Goal: Task Accomplishment & Management: Manage account settings

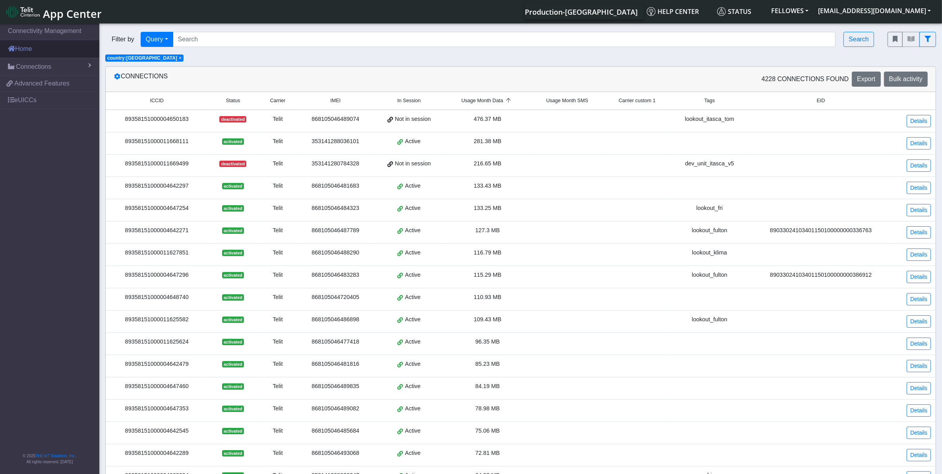
click at [25, 45] on link "Home" at bounding box center [49, 48] width 99 height 17
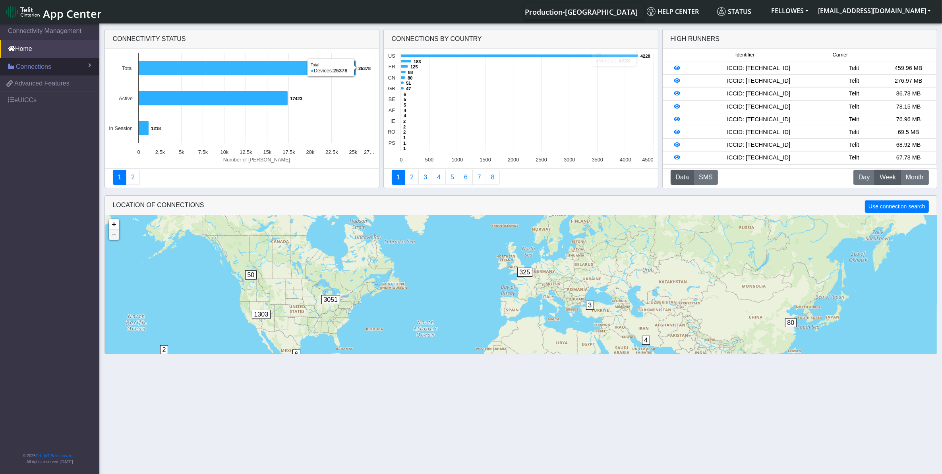
click at [76, 63] on link "Connections" at bounding box center [49, 66] width 99 height 17
click at [33, 83] on link "List" at bounding box center [49, 84] width 99 height 17
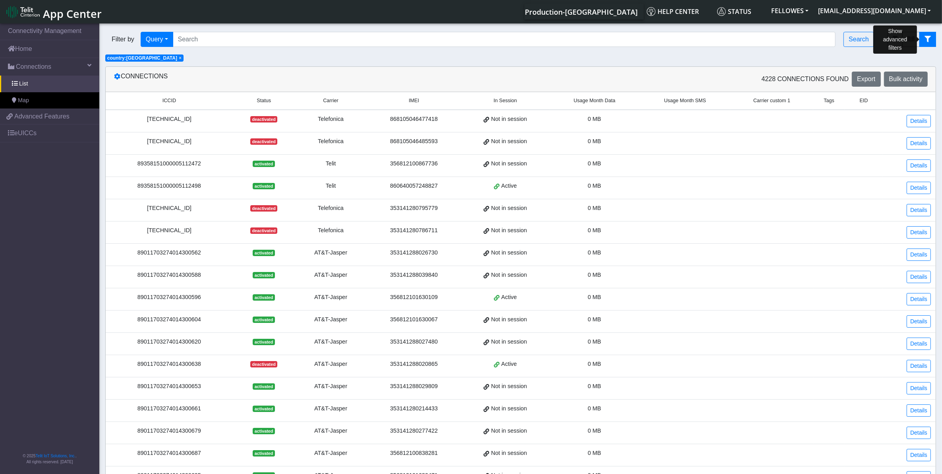
click at [930, 41] on icon "fitlers menu" at bounding box center [928, 39] width 6 height 6
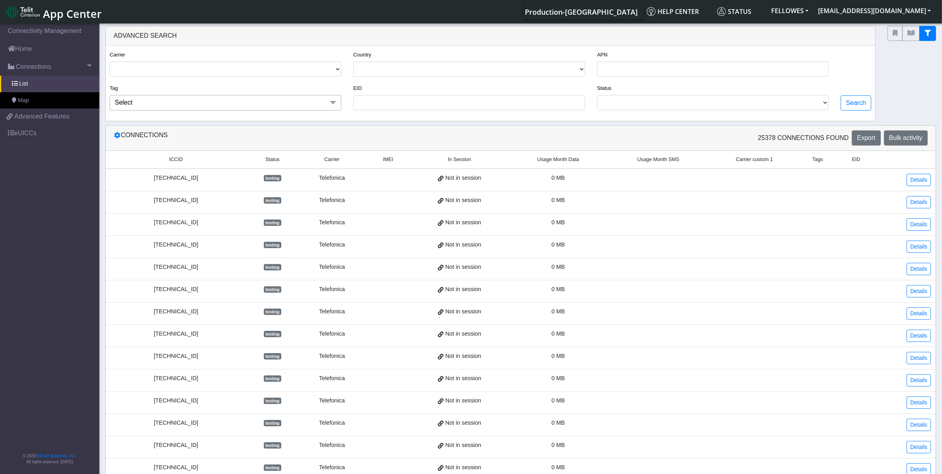
click at [546, 62] on div "Country USA CANADA FRANCE NETHERLANDS CHINA ITALY UNITED KINGDOM MEXICO BELGIUM…" at bounding box center [469, 63] width 232 height 27
click at [555, 72] on select "USA CANADA FRANCE NETHERLANDS CHINA ITALY UNITED KINGDOM MEXICO BELGIUM CZECHIA…" at bounding box center [469, 69] width 232 height 15
select select "cz"
click at [354, 62] on select "USA CANADA FRANCE NETHERLANDS CHINA ITALY UNITED KINGDOM MEXICO BELGIUM CZECHIA…" at bounding box center [469, 69] width 232 height 15
click at [849, 98] on button "Search" at bounding box center [856, 102] width 31 height 15
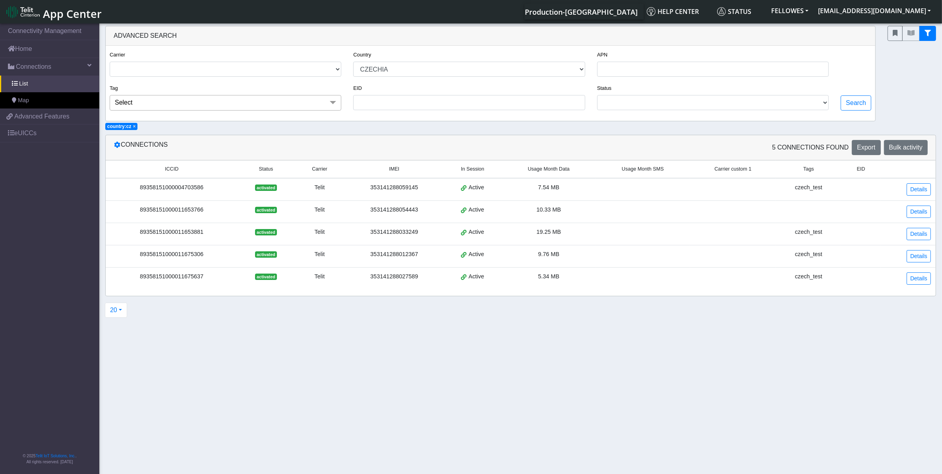
click at [905, 216] on td "Details" at bounding box center [908, 211] width 55 height 22
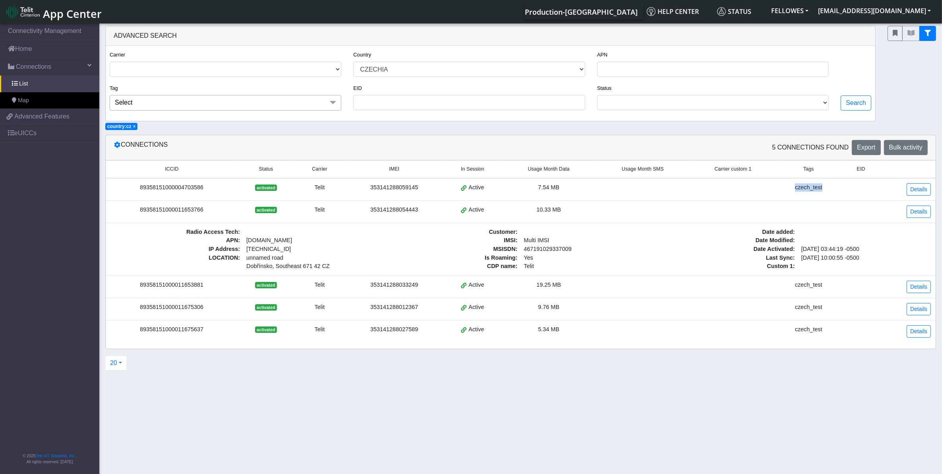
drag, startPoint x: 833, startPoint y: 194, endPoint x: 798, endPoint y: 191, distance: 35.9
click at [798, 191] on td "czech_test" at bounding box center [808, 189] width 65 height 23
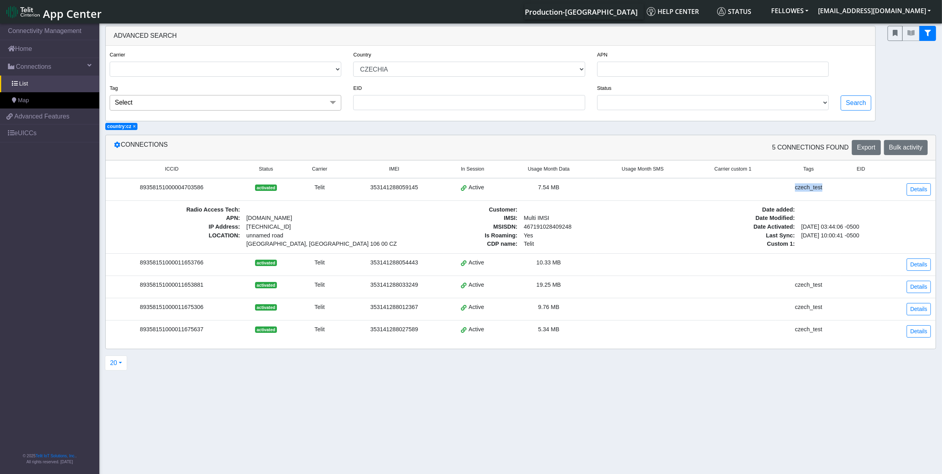
copy div "czech_test"
click at [916, 263] on link "Details" at bounding box center [919, 264] width 24 height 12
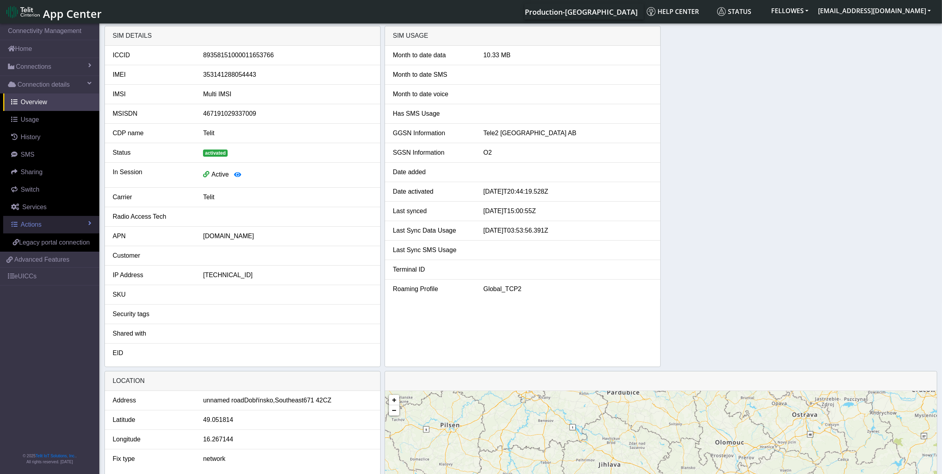
click at [53, 226] on link "Actions" at bounding box center [51, 224] width 96 height 17
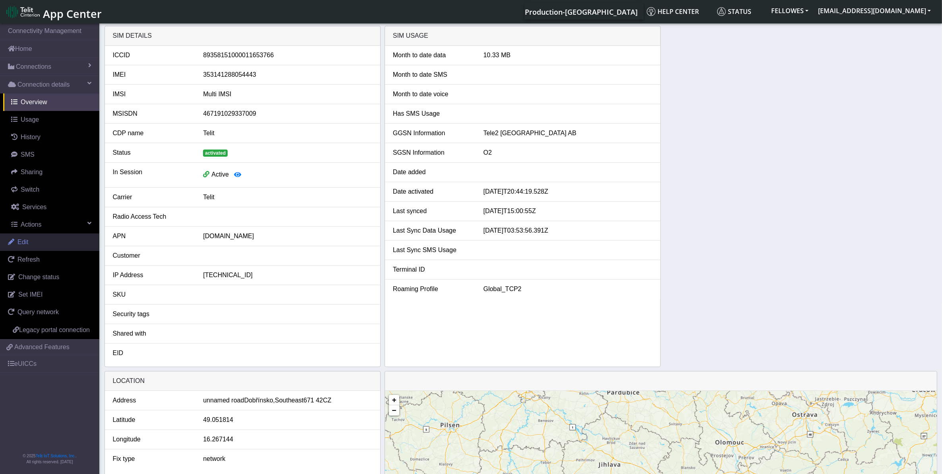
click at [43, 246] on link "Edit" at bounding box center [49, 241] width 99 height 17
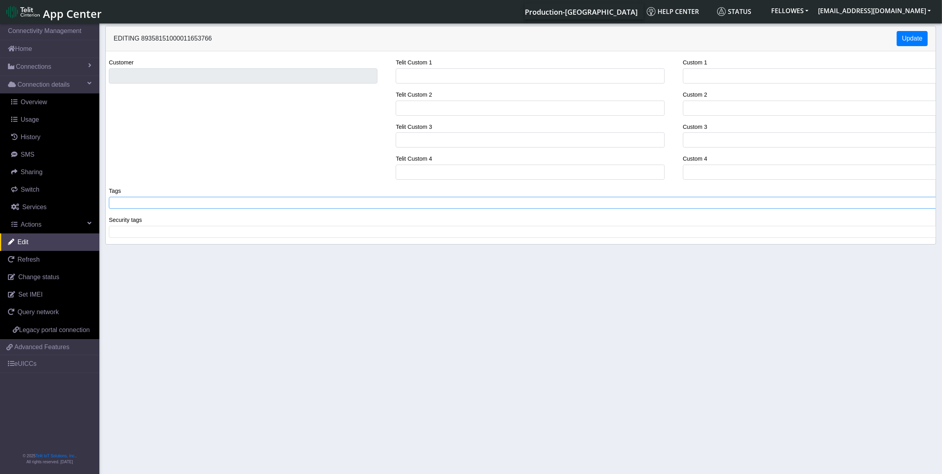
click at [180, 206] on span at bounding box center [523, 202] width 825 height 7
click at [693, 74] on input "Custom 1" at bounding box center [817, 75] width 269 height 15
paste input "czech_test"
type input "czech_test"
click at [912, 38] on button "Update" at bounding box center [912, 38] width 31 height 15
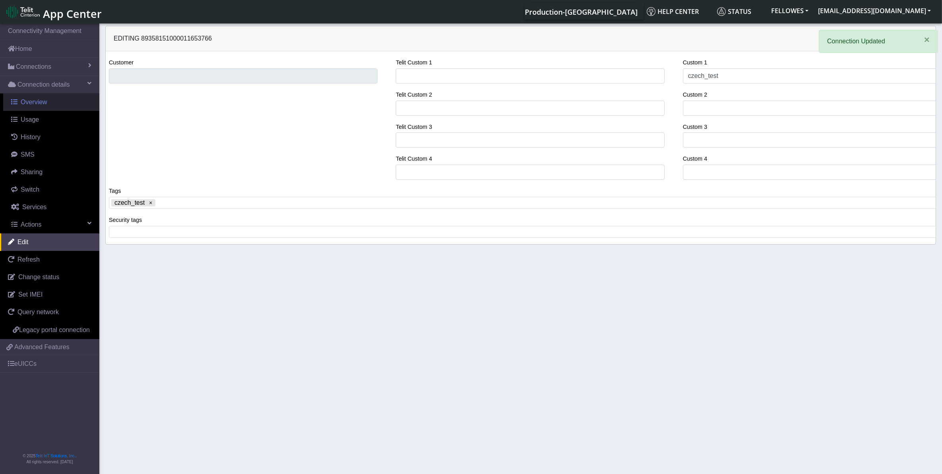
click at [48, 103] on link "Overview" at bounding box center [51, 101] width 96 height 17
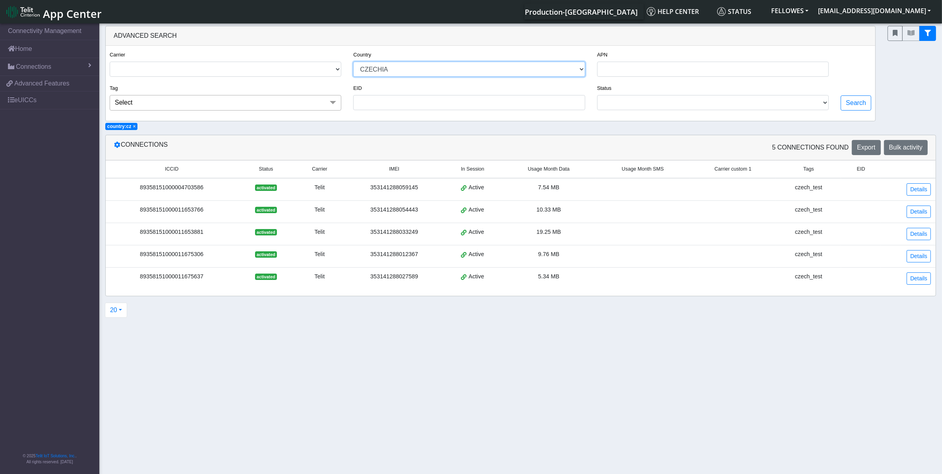
click at [571, 67] on select "USA CANADA FRANCE NETHERLANDS CHINA ITALY UNITED KINGDOM MEXICO BELGIUM CZECHIA…" at bounding box center [469, 69] width 232 height 15
click at [354, 62] on select "USA CANADA FRANCE NETHERLANDS CHINA ITALY UNITED KINGDOM MEXICO BELGIUM CZECHIA…" at bounding box center [469, 69] width 232 height 15
click at [863, 107] on button "Search" at bounding box center [856, 102] width 31 height 15
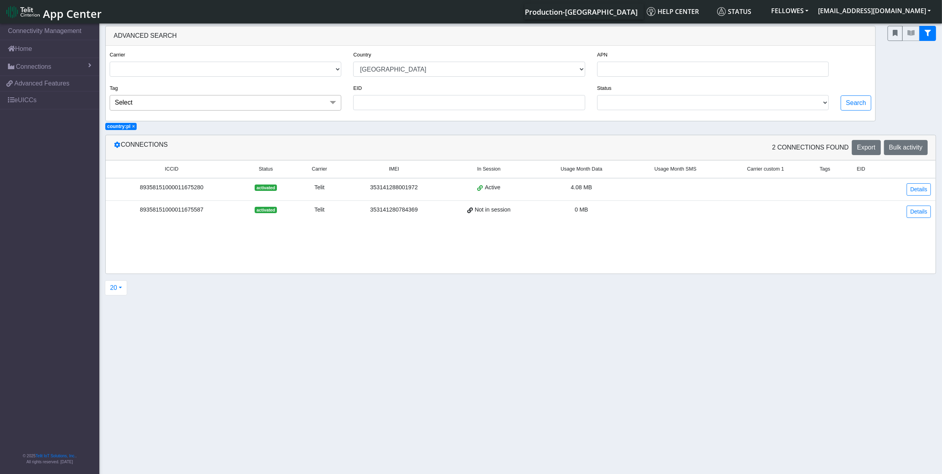
click at [798, 229] on div "ICCID Status Carrier IMEI In Session Usage Month Data Usage Month SMS Carrier c…" at bounding box center [521, 194] width 830 height 69
click at [787, 216] on td at bounding box center [766, 211] width 86 height 22
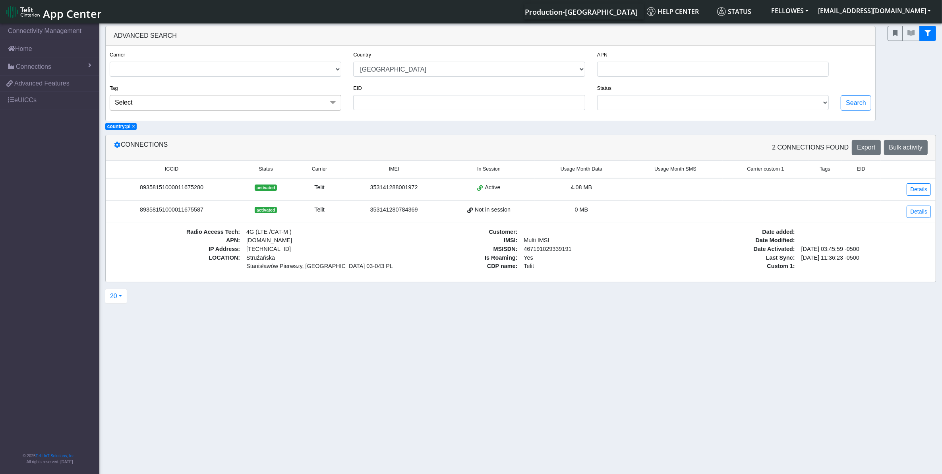
click at [558, 212] on div "0 MB" at bounding box center [582, 209] width 84 height 9
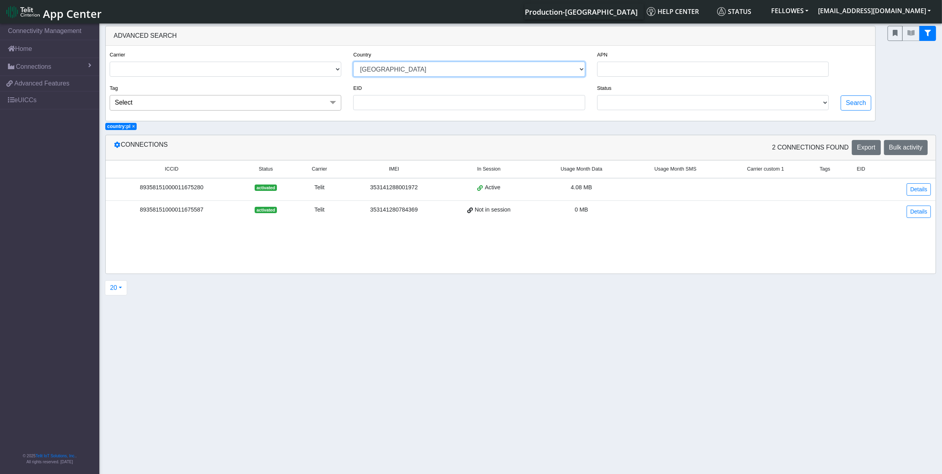
click at [581, 70] on select "USA CANADA FRANCE NETHERLANDS CHINA ITALY UNITED KINGDOM MEXICO BELGIUM CZECHIA…" at bounding box center [469, 69] width 232 height 15
select select "cz"
click at [354, 62] on select "USA CANADA FRANCE NETHERLANDS CHINA ITALY UNITED KINGDOM MEXICO BELGIUM CZECHIA…" at bounding box center [469, 69] width 232 height 15
click at [857, 110] on button "Search" at bounding box center [856, 102] width 31 height 15
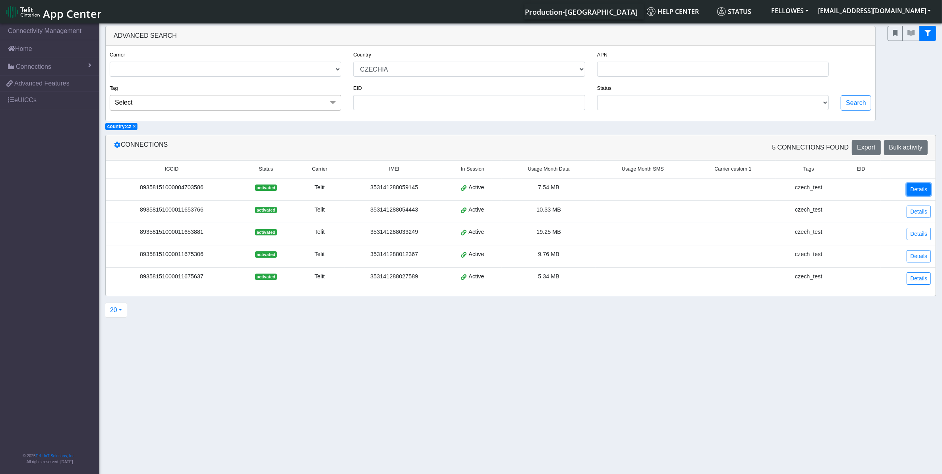
click at [915, 191] on link "Details" at bounding box center [919, 189] width 24 height 12
click at [921, 188] on link "Details" at bounding box center [919, 189] width 24 height 12
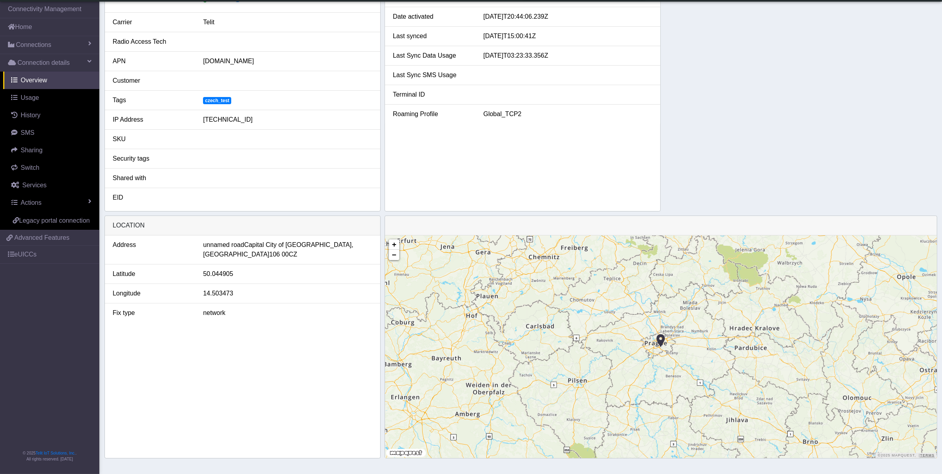
scroll to position [154, 0]
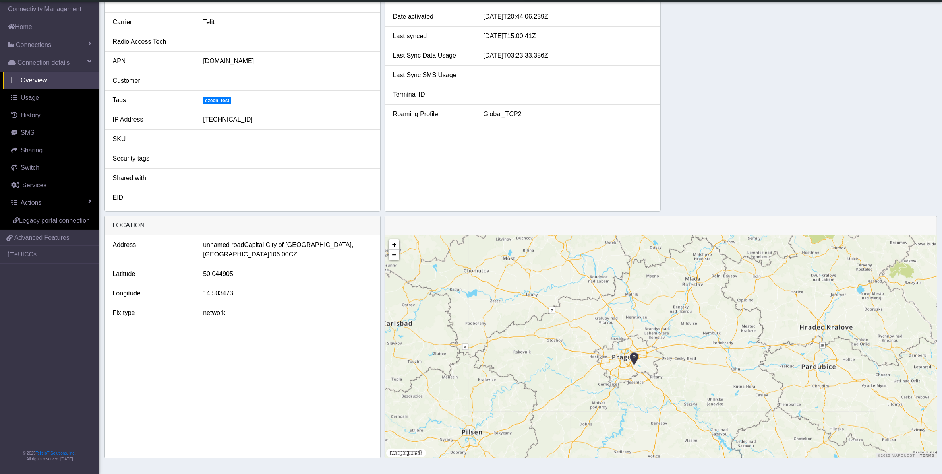
drag, startPoint x: 602, startPoint y: 351, endPoint x: 579, endPoint y: 382, distance: 39.1
click at [618, 389] on div "+ − ©2025 MapQuest, | Terms" at bounding box center [661, 346] width 552 height 223
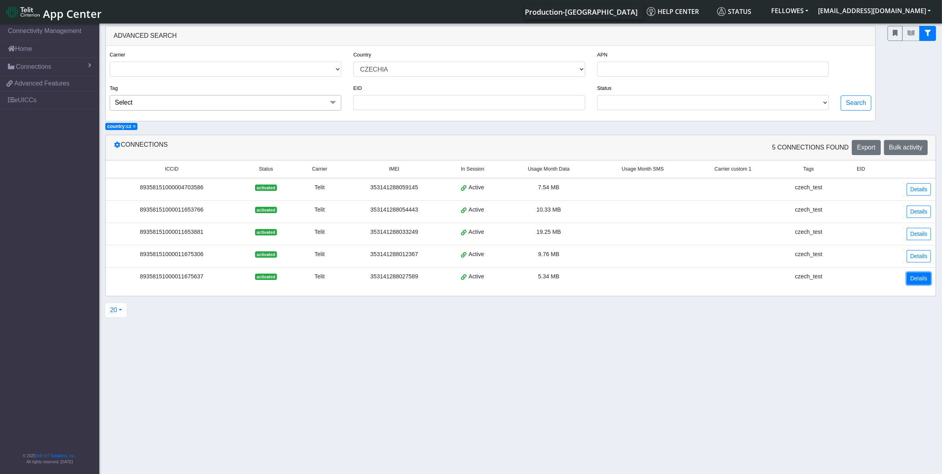
click at [923, 280] on link "Details" at bounding box center [919, 278] width 24 height 12
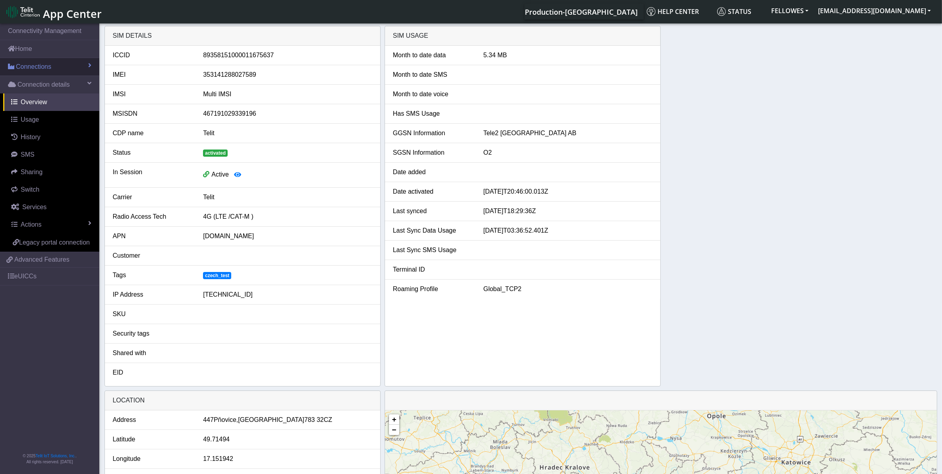
click at [74, 70] on link "Connections" at bounding box center [49, 66] width 99 height 17
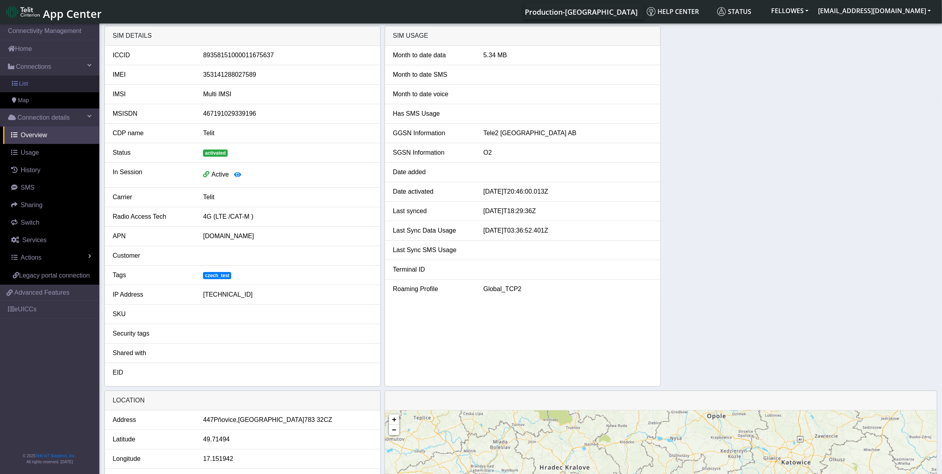
click at [79, 90] on link "List" at bounding box center [49, 84] width 99 height 17
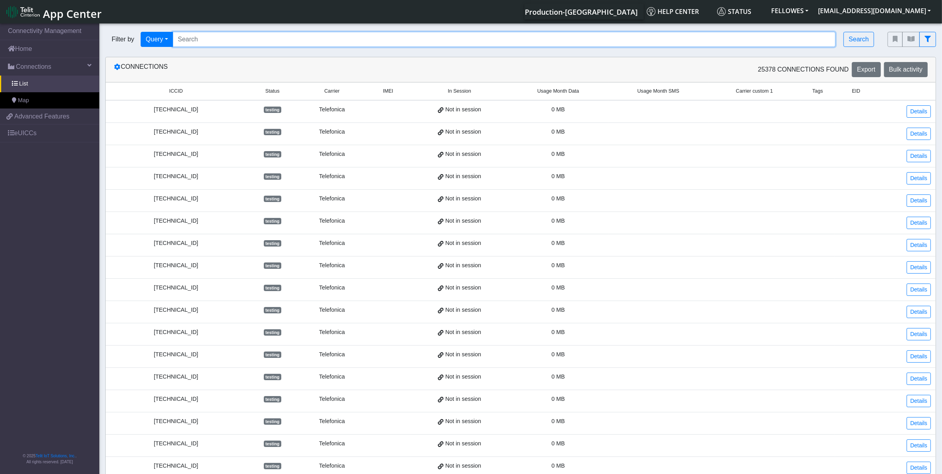
click at [215, 33] on input "Search..." at bounding box center [504, 39] width 663 height 15
paste input "353141288001972"
type input "353141288001972"
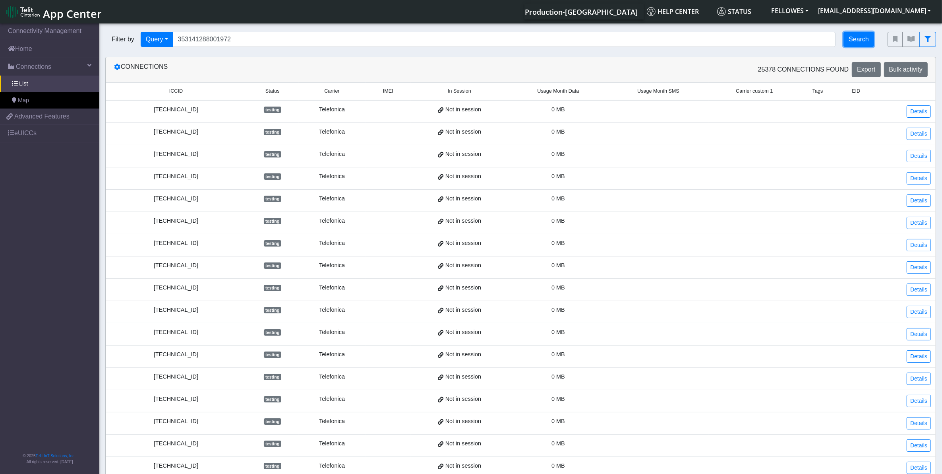
click at [854, 39] on button "Search" at bounding box center [859, 39] width 31 height 15
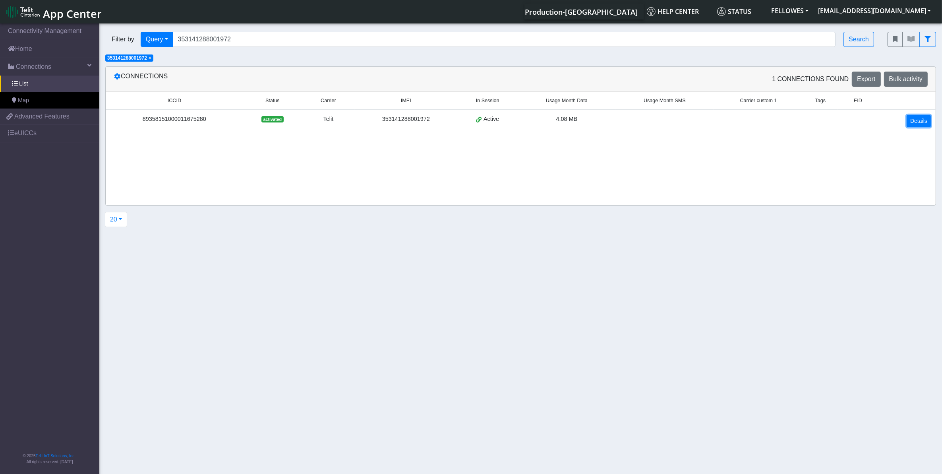
click at [916, 122] on link "Details" at bounding box center [919, 121] width 24 height 12
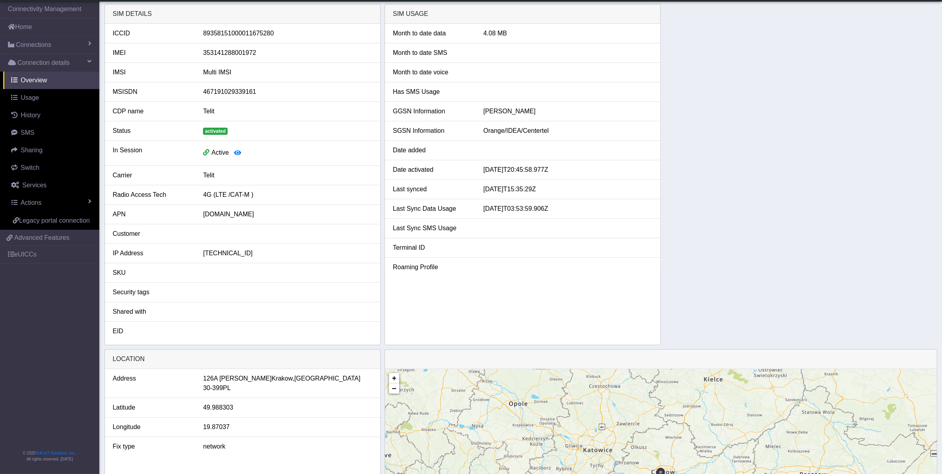
click at [286, 413] on ul "Address 126A Mieczysława Wrony Krakow, Lesser Poland Voivodeship 30-399 PL Lati…" at bounding box center [242, 412] width 275 height 87
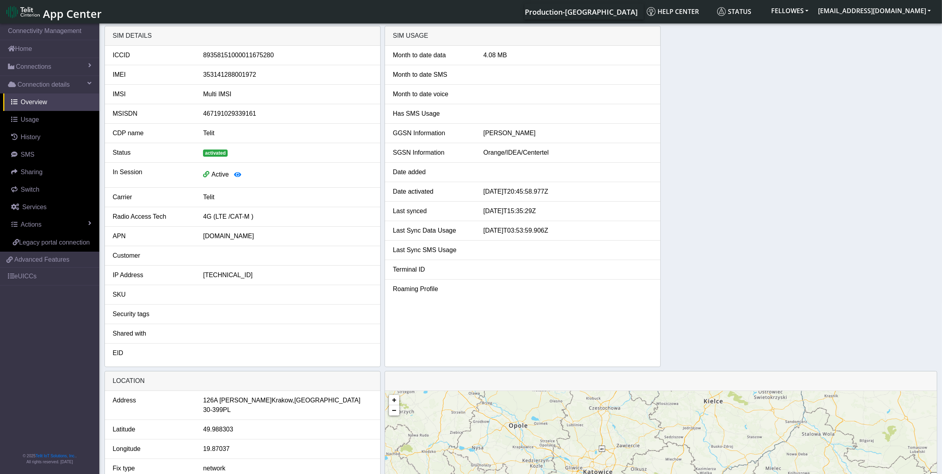
click at [598, 315] on div "Month to date data 4.08 MB Month to date SMS Month to date voice Has SMS Usage …" at bounding box center [522, 206] width 275 height 321
click at [70, 114] on link "Usage" at bounding box center [51, 119] width 96 height 17
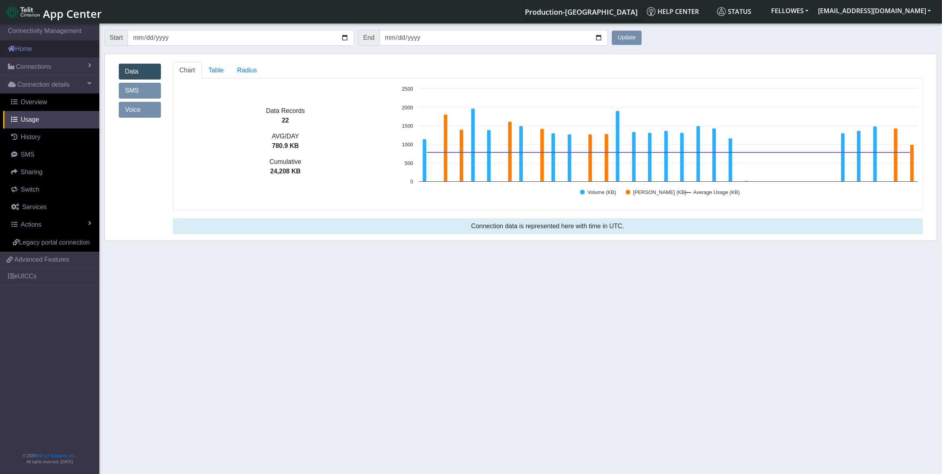
click at [64, 44] on link "Home" at bounding box center [49, 48] width 99 height 17
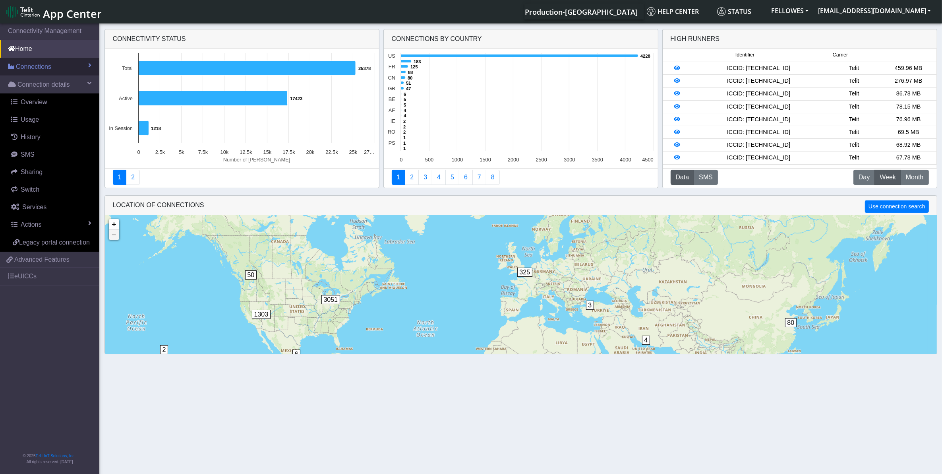
click at [78, 62] on link "Connections" at bounding box center [49, 66] width 99 height 17
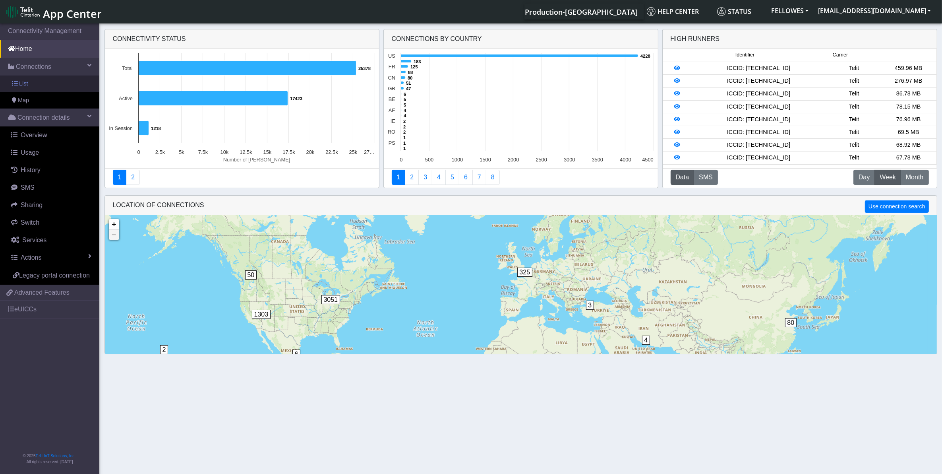
click at [82, 88] on link "List" at bounding box center [49, 84] width 99 height 17
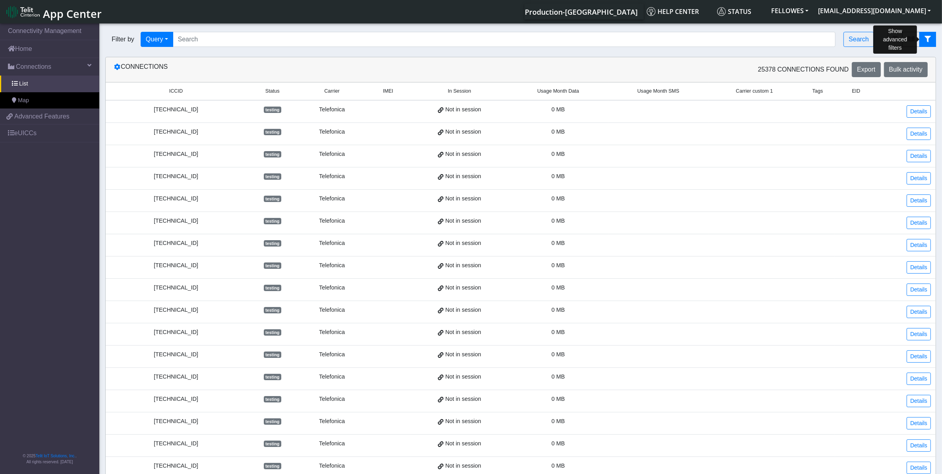
click at [924, 41] on button "fitlers menu" at bounding box center [928, 39] width 17 height 15
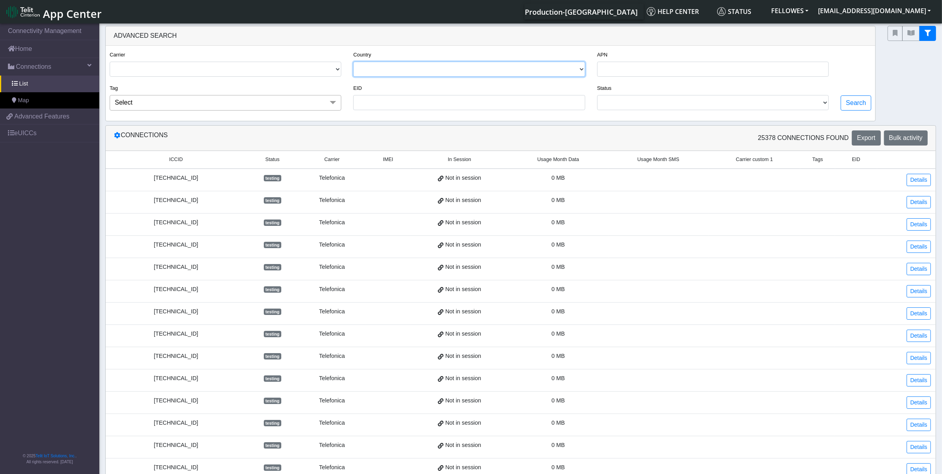
drag, startPoint x: 572, startPoint y: 74, endPoint x: 557, endPoint y: 76, distance: 15.6
click at [571, 74] on select "USA CANADA FRANCE NETHERLANDS CHINA ITALY UNITED KINGDOM MEXICO BELGIUM CZECHIA…" at bounding box center [469, 69] width 232 height 15
select select "cz"
click at [354, 62] on select "USA CANADA FRANCE NETHERLANDS CHINA ITALY UNITED KINGDOM MEXICO BELGIUM CZECHIA…" at bounding box center [469, 69] width 232 height 15
click at [856, 102] on button "Search" at bounding box center [856, 102] width 31 height 15
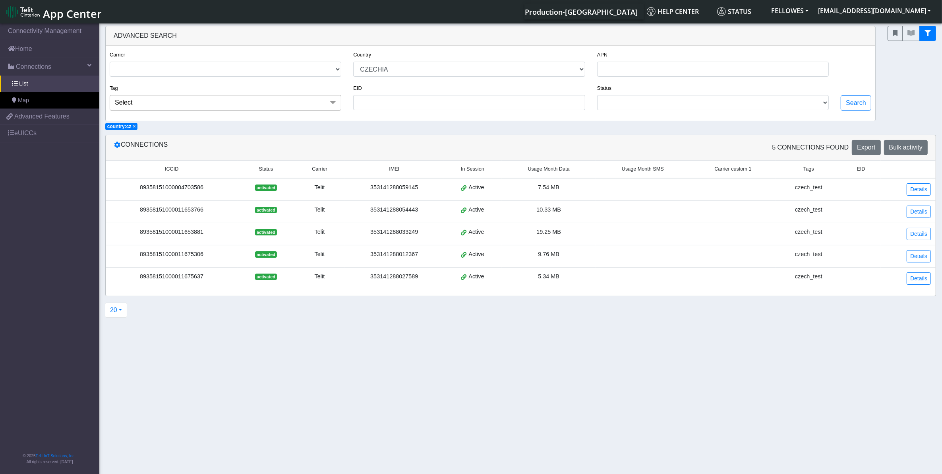
click at [567, 217] on td "10.33 MB" at bounding box center [549, 211] width 94 height 22
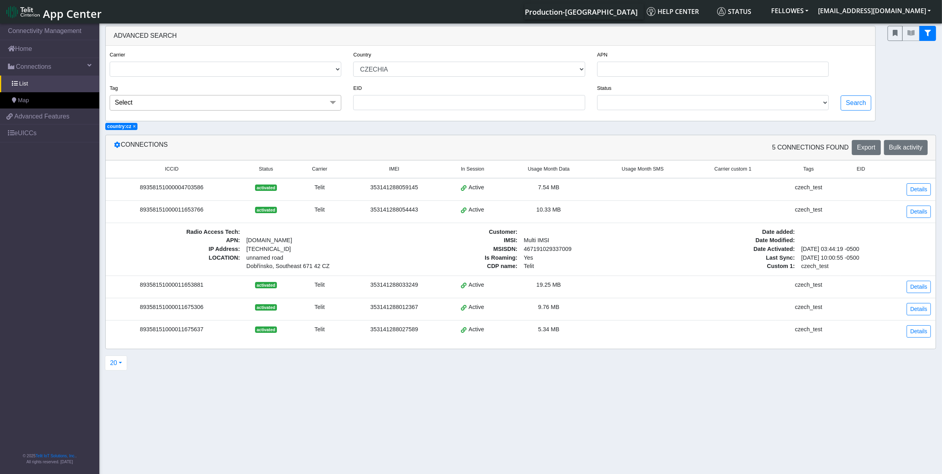
click at [579, 289] on div "19.25 MB" at bounding box center [549, 285] width 84 height 9
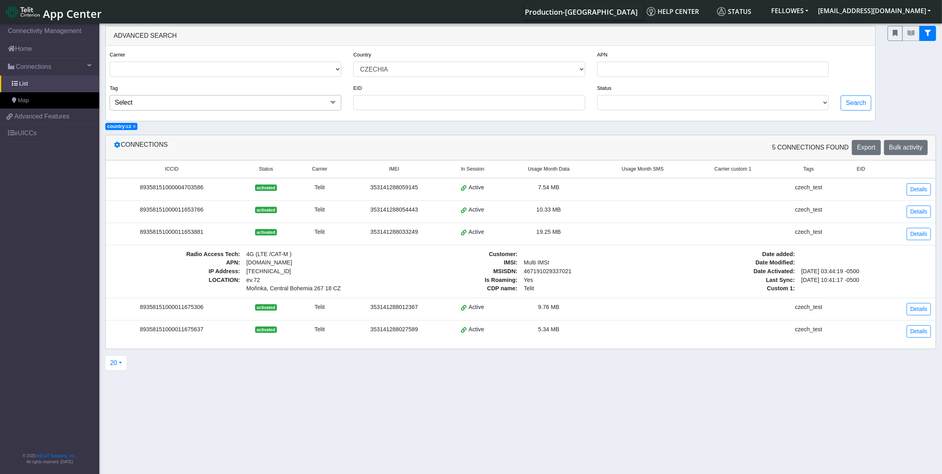
drag, startPoint x: 614, startPoint y: 235, endPoint x: 615, endPoint y: 231, distance: 4.0
click at [614, 235] on td at bounding box center [643, 234] width 94 height 22
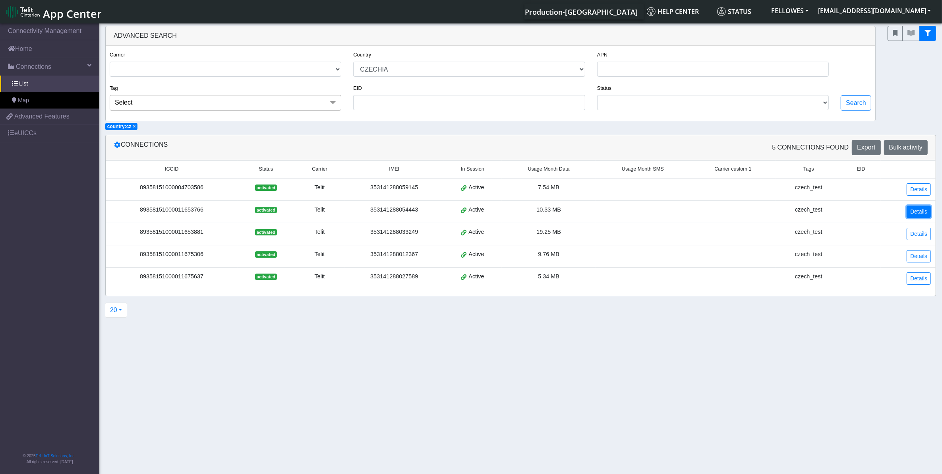
click at [909, 217] on link "Details" at bounding box center [919, 211] width 24 height 12
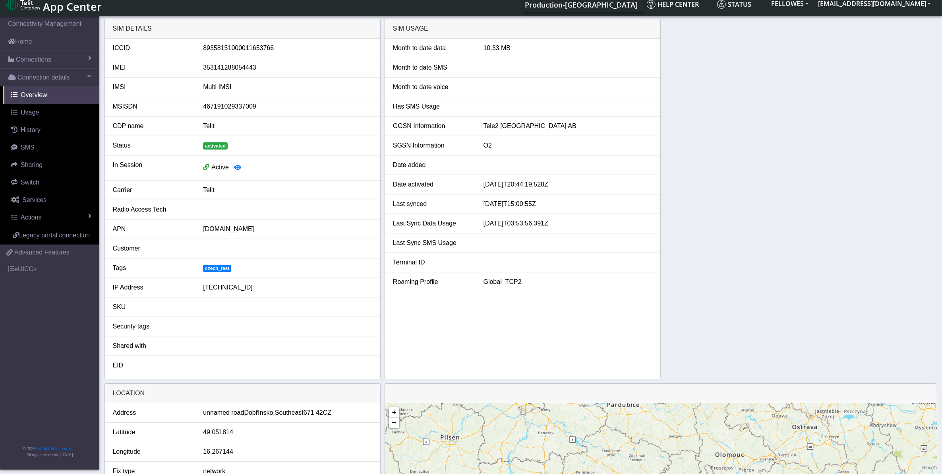
scroll to position [149, 0]
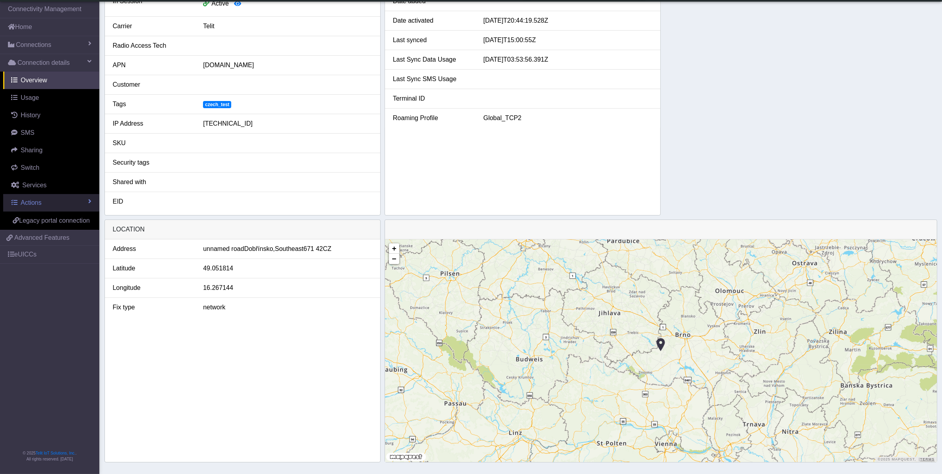
click at [72, 202] on link "Actions" at bounding box center [51, 202] width 96 height 17
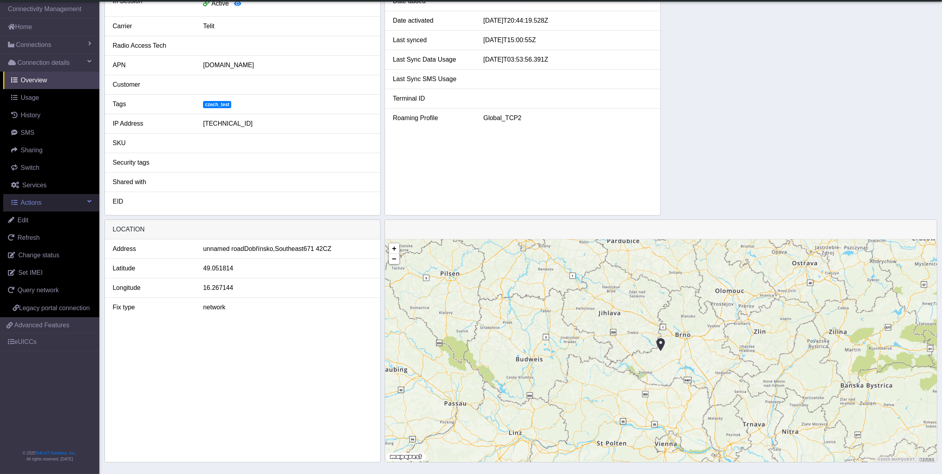
drag, startPoint x: 42, startPoint y: 220, endPoint x: 58, endPoint y: 229, distance: 18.5
click at [42, 219] on link "Edit" at bounding box center [49, 219] width 99 height 17
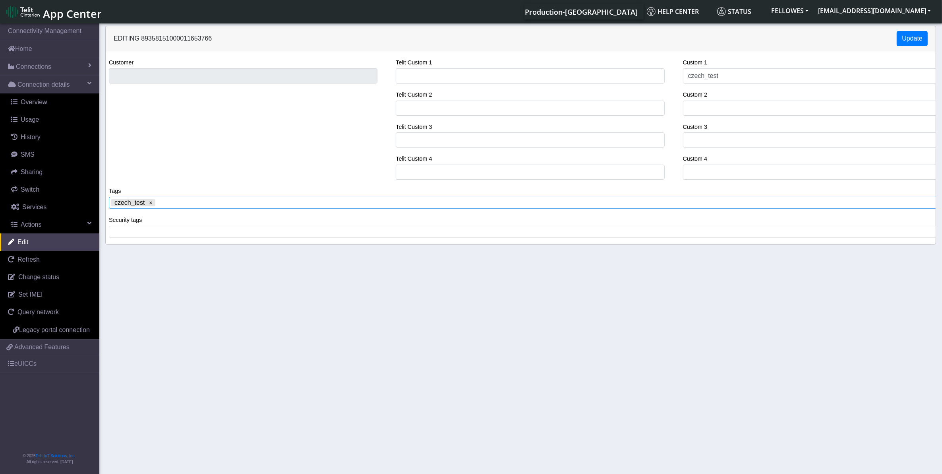
click at [202, 206] on span at bounding box center [546, 202] width 779 height 7
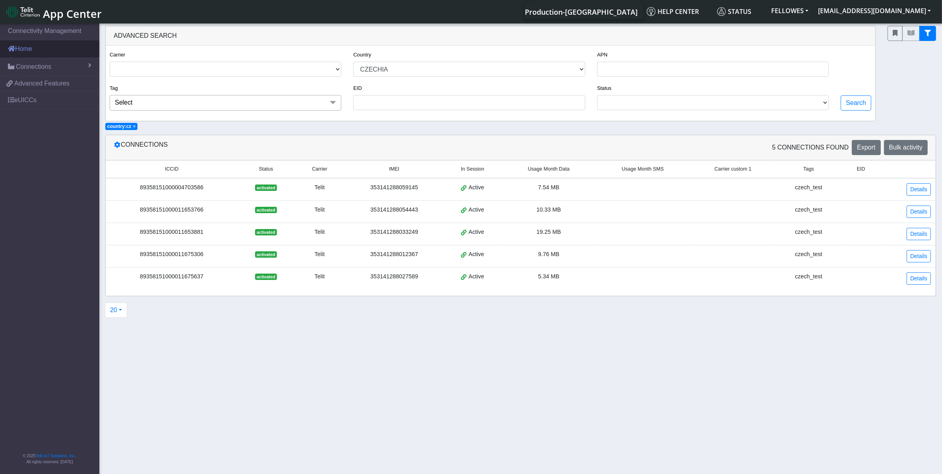
click at [56, 50] on link "Home" at bounding box center [49, 48] width 99 height 17
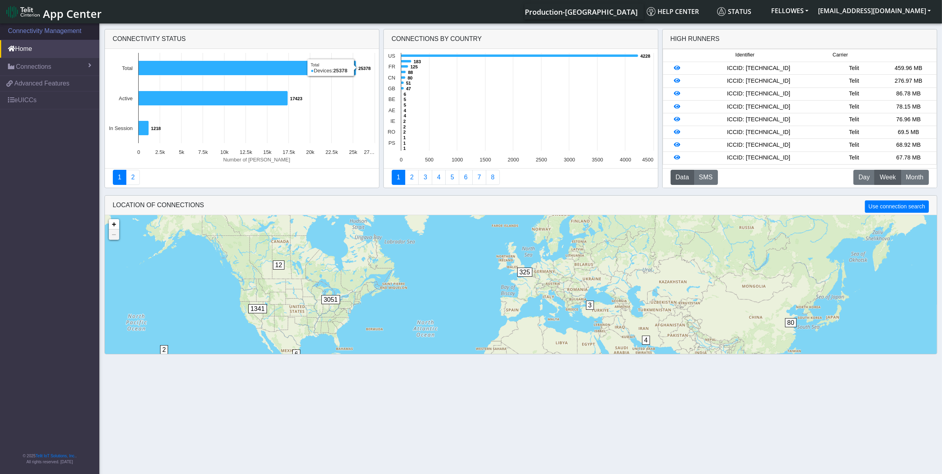
click at [55, 31] on link "Connectivity Management" at bounding box center [49, 30] width 99 height 17
click at [69, 9] on span "App Center" at bounding box center [72, 13] width 59 height 15
